Goal: Task Accomplishment & Management: Use online tool/utility

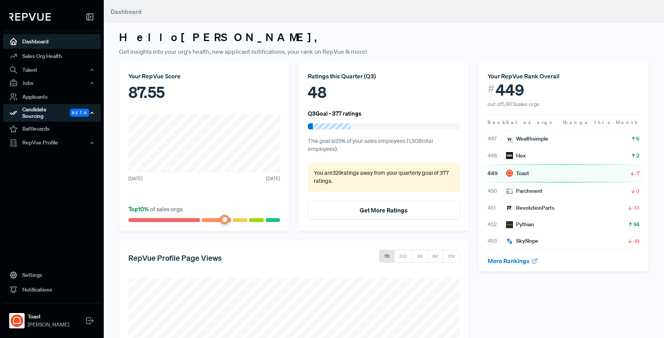
click at [54, 107] on div "Candidate Sourcing Beta" at bounding box center [52, 113] width 98 height 18
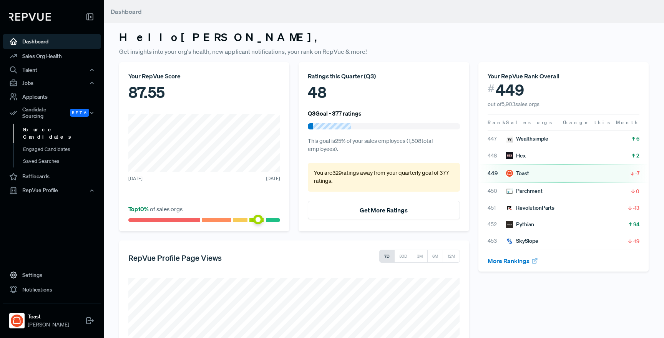
click at [46, 125] on link "Source Candidates" at bounding box center [62, 134] width 98 height 20
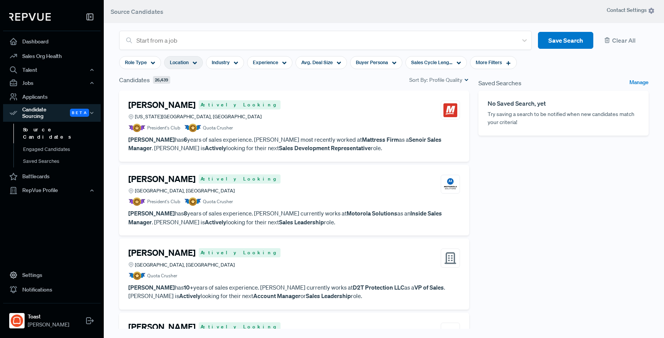
click at [187, 62] on span "Location" at bounding box center [179, 62] width 19 height 7
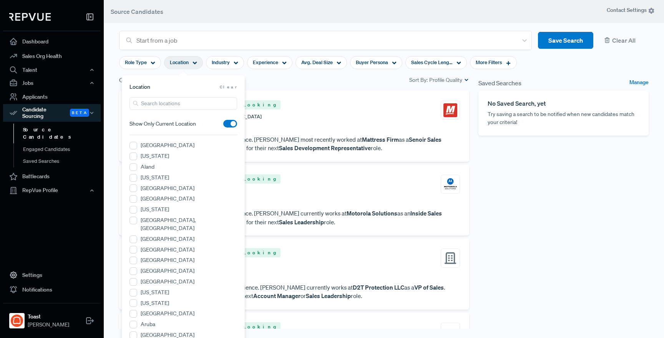
click at [170, 86] on article "Location Clear" at bounding box center [184, 87] width 108 height 8
click at [164, 99] on input "search" at bounding box center [184, 103] width 108 height 13
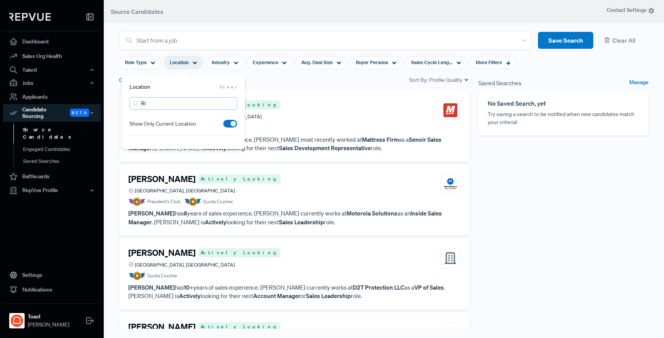
type input "R"
type input "Los"
click at [497, 176] on div "Saved Searches Manage No Saved Search, yet Try saving a search to be notified w…" at bounding box center [564, 210] width 180 height 271
